Goal: Task Accomplishment & Management: Use online tool/utility

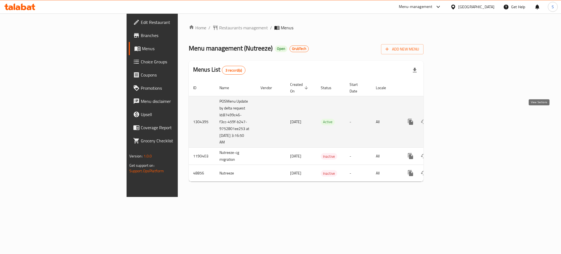
click at [453, 118] on icon "enhanced table" at bounding box center [450, 121] width 7 height 7
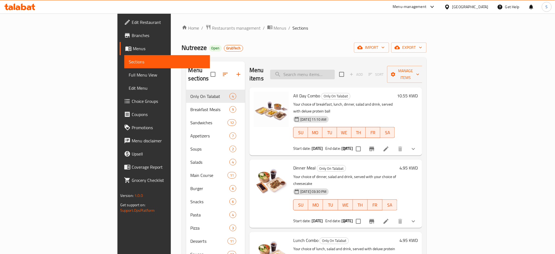
click at [335, 70] on input "search" at bounding box center [302, 75] width 65 height 10
paste input "Eggs Benedict"
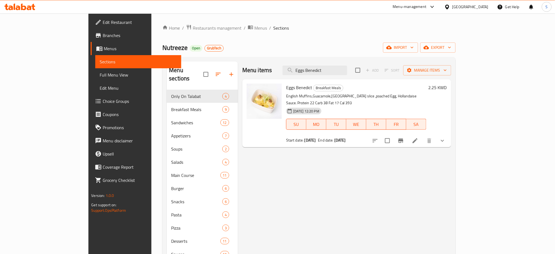
type input "Eggs Benedict"
click at [446, 137] on icon "show more" at bounding box center [442, 140] width 7 height 7
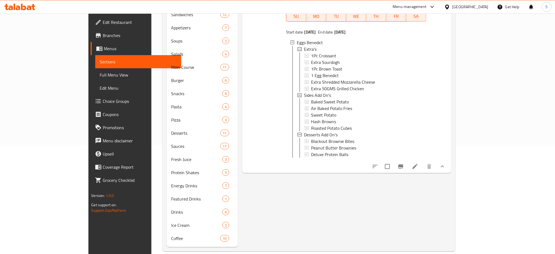
scroll to position [1, 0]
click at [403, 165] on icon "Branch-specific-item" at bounding box center [401, 166] width 5 height 4
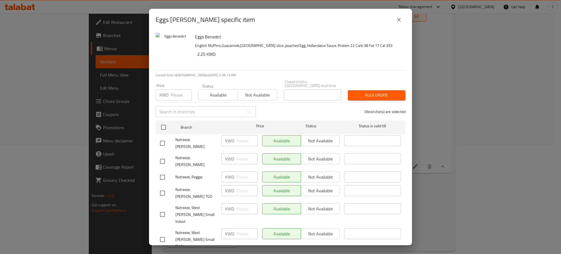
click at [397, 19] on icon "close" at bounding box center [399, 19] width 7 height 7
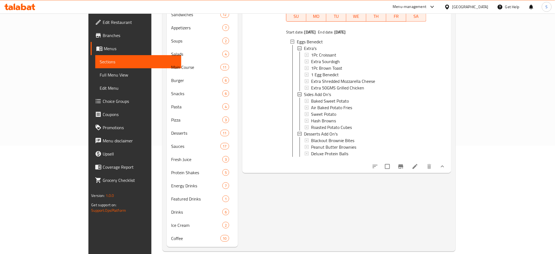
scroll to position [0, 0]
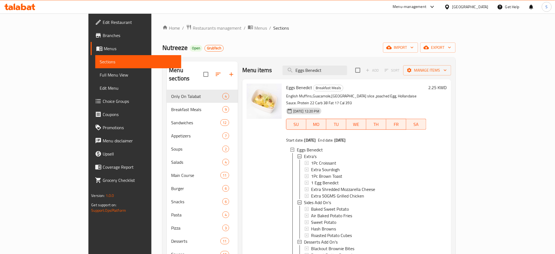
click at [85, 5] on div "Menu-management [GEOGRAPHIC_DATA] Get Help S" at bounding box center [277, 6] width 555 height 13
click at [193, 28] on span "Restaurants management" at bounding box center [217, 28] width 49 height 7
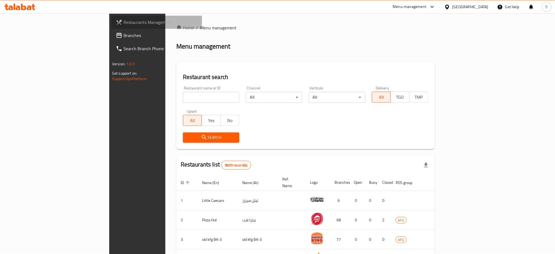
click at [124, 21] on span "Restaurants Management" at bounding box center [161, 22] width 74 height 7
